Goal: Task Accomplishment & Management: Manage account settings

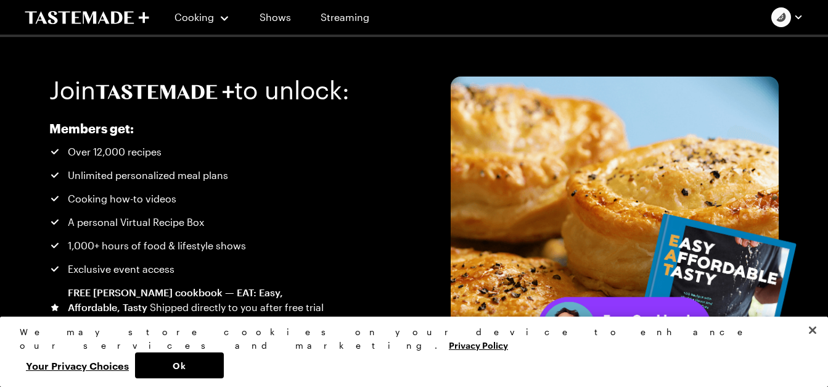
click at [189, 146] on li "Over 12,000 recipes" at bounding box center [187, 151] width 276 height 15
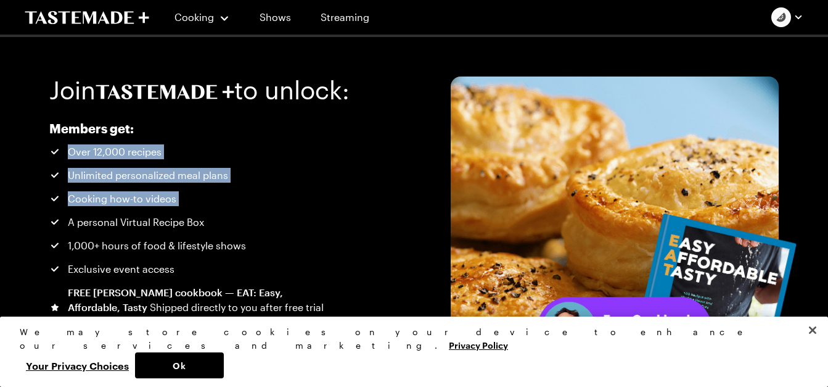
drag, startPoint x: 189, startPoint y: 146, endPoint x: 178, endPoint y: 199, distance: 54.1
click at [178, 199] on ul "Over 12,000 recipes Unlimited personalized meal plans Cooking how-to videos A p…" at bounding box center [187, 236] width 276 height 185
click at [178, 199] on li "Cooking how-to videos" at bounding box center [187, 198] width 276 height 15
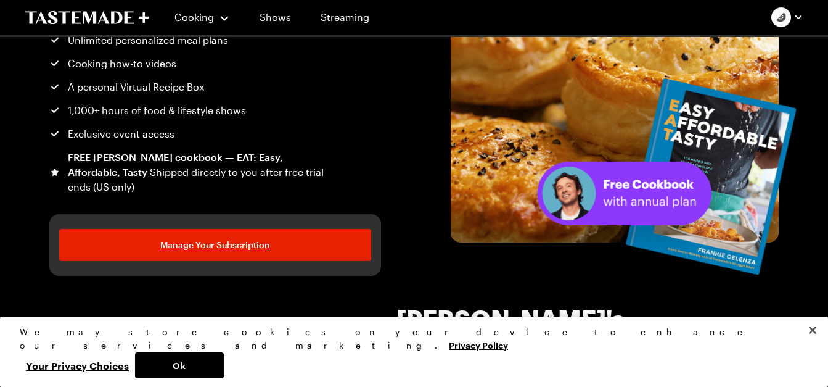
scroll to position [134, 0]
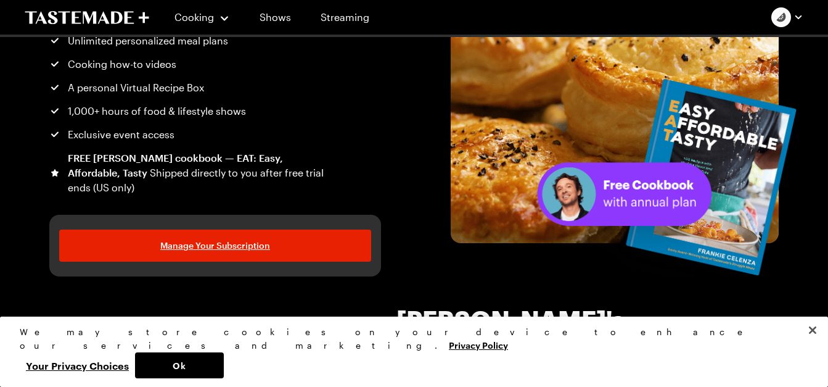
click at [178, 199] on section "Members get: Over 12,000 recipes Unlimited personalized meal plans Cooking how-…" at bounding box center [187, 91] width 276 height 221
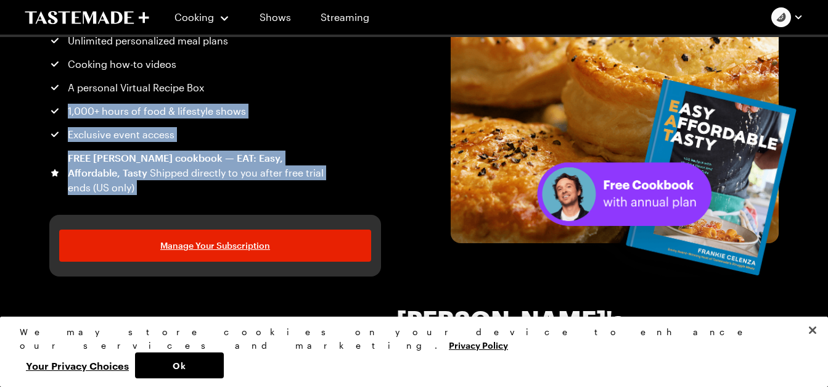
drag, startPoint x: 178, startPoint y: 199, endPoint x: 150, endPoint y: 99, distance: 103.9
click at [150, 99] on section "Members get: Over 12,000 recipes Unlimited personalized meal plans Cooking how-…" at bounding box center [187, 91] width 276 height 221
click at [150, 99] on ul "Over 12,000 recipes Unlimited personalized meal plans Cooking how-to videos A p…" at bounding box center [187, 102] width 276 height 185
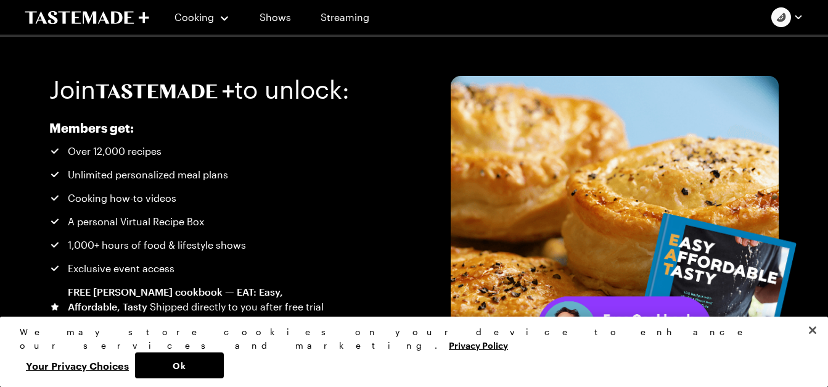
scroll to position [0, 0]
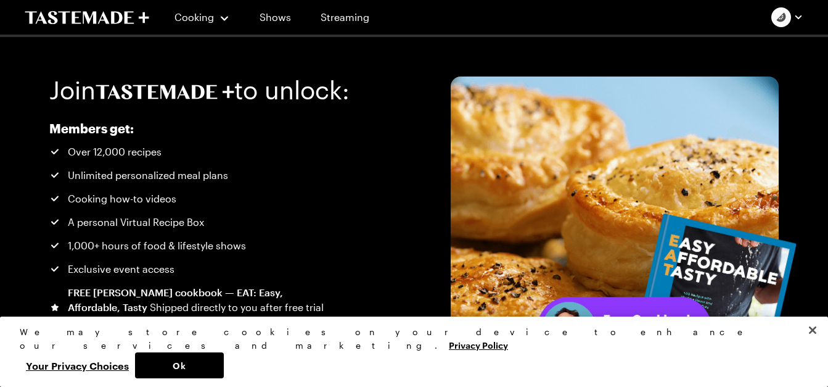
click at [150, 99] on icon at bounding box center [165, 91] width 139 height 15
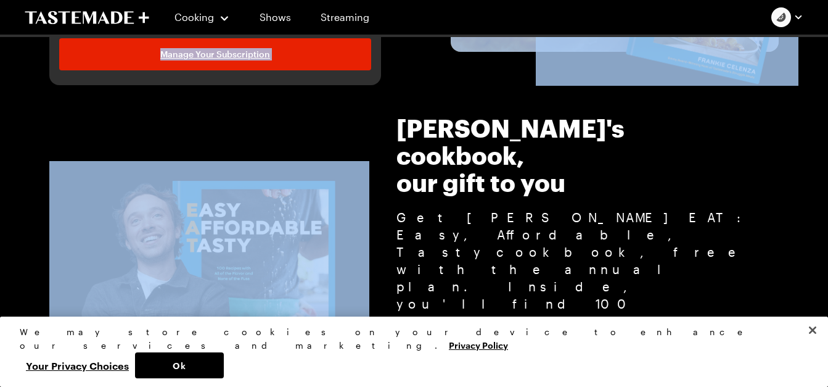
scroll to position [338, 0]
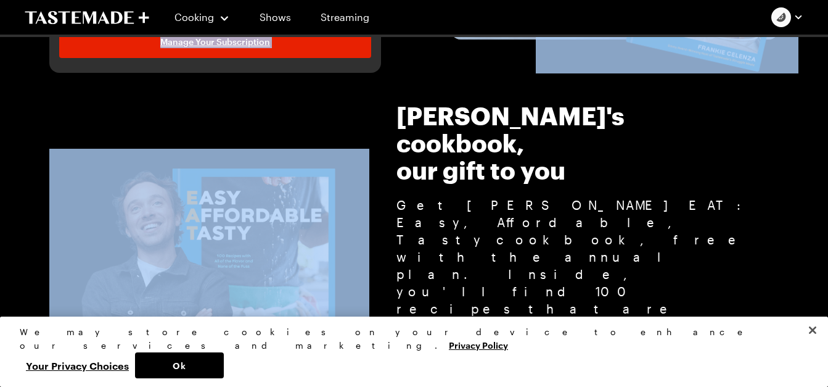
drag, startPoint x: 150, startPoint y: 99, endPoint x: 175, endPoint y: 95, distance: 25.6
click at [175, 95] on div "Join to unlock: Members get: Over 12,000 recipes Unlimited personalized meal pl…" at bounding box center [414, 246] width 828 height 1095
click at [175, 95] on section "[PERSON_NAME]'s cookbook, our gift to you Get [PERSON_NAME] EAT: Easy, Affordab…" at bounding box center [414, 255] width 828 height 365
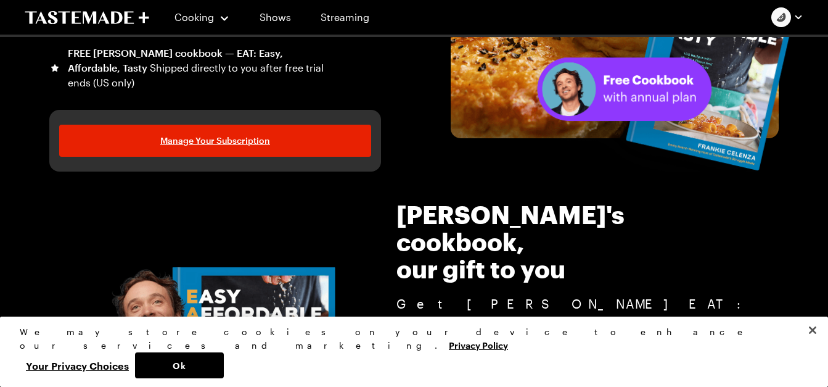
scroll to position [239, 0]
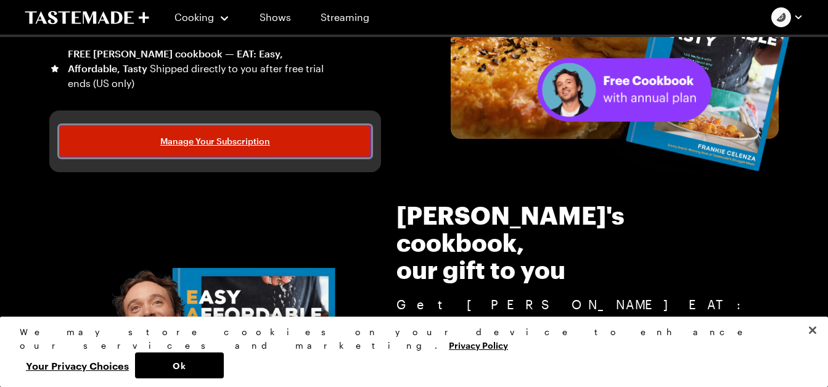
click at [135, 146] on link "Manage Your Subscription" at bounding box center [215, 141] width 312 height 32
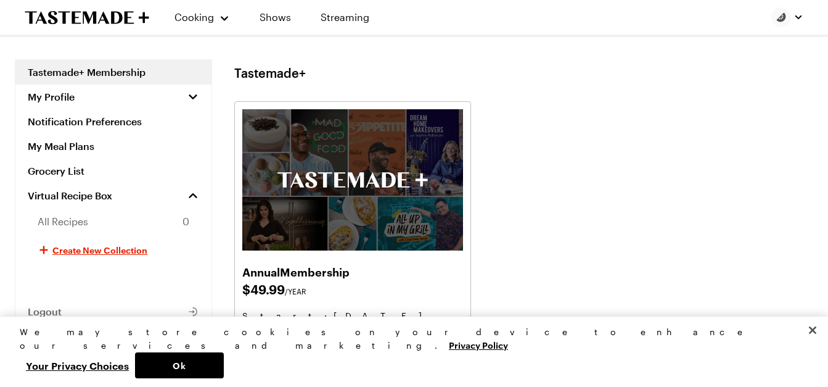
click at [258, 142] on img at bounding box center [352, 179] width 221 height 141
click at [276, 72] on h1 "Tastemade+" at bounding box center [270, 72] width 72 height 15
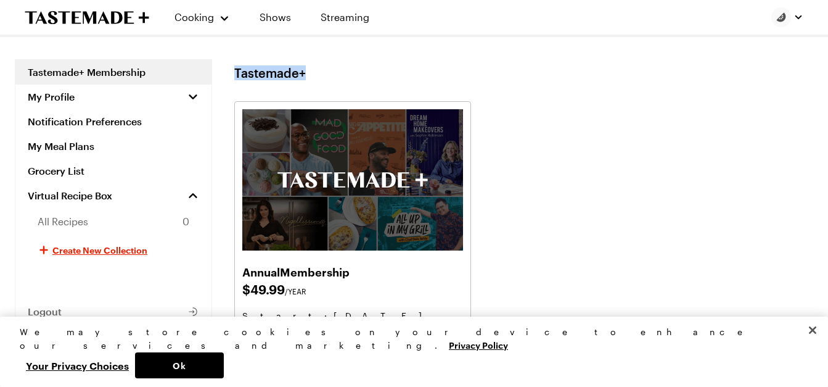
click at [276, 72] on h1 "Tastemade+" at bounding box center [270, 72] width 72 height 15
drag, startPoint x: 276, startPoint y: 72, endPoint x: 241, endPoint y: 44, distance: 44.9
click at [241, 44] on main "Tastemade+ Membership My Profile Notification Preferences My Meal Plans Grocery…" at bounding box center [414, 254] width 828 height 434
